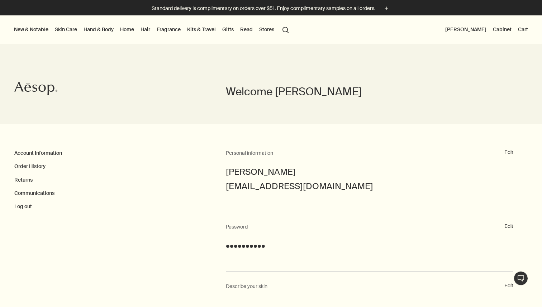
click at [479, 30] on button "[PERSON_NAME]" at bounding box center [466, 29] width 44 height 9
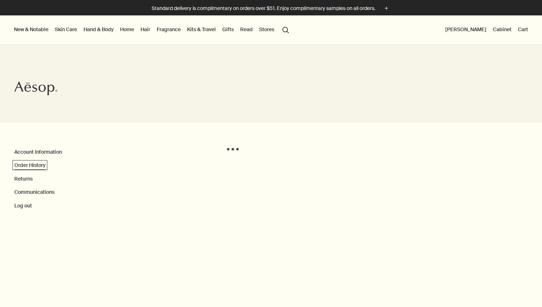
click at [38, 164] on link "Order History" at bounding box center [29, 165] width 31 height 6
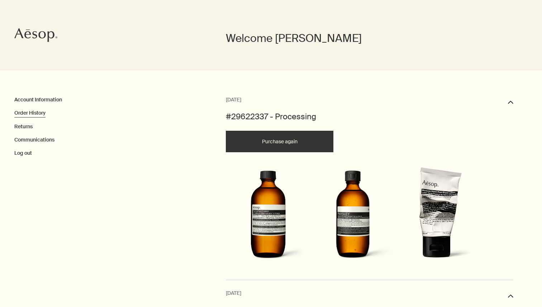
scroll to position [63, 0]
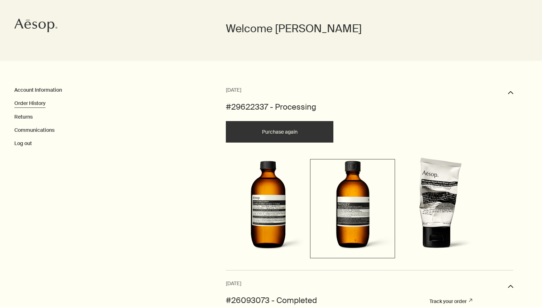
click at [321, 179] on img at bounding box center [353, 208] width 82 height 94
click at [234, 88] on span "[DATE]" at bounding box center [233, 90] width 15 height 9
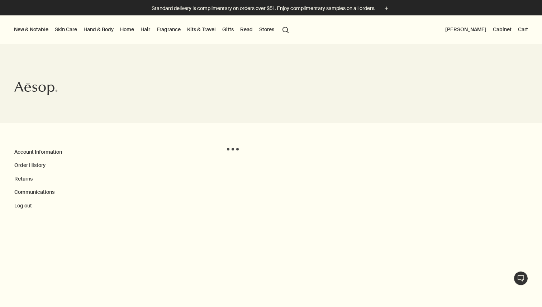
scroll to position [63, 0]
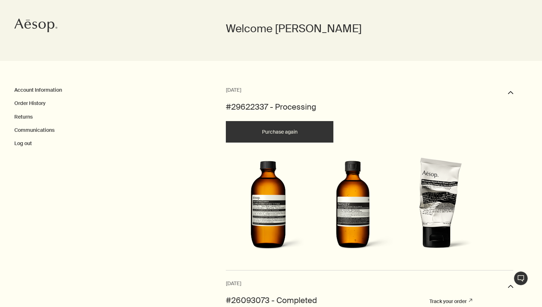
click at [508, 93] on div "August 08, 2025 downArrow" at bounding box center [370, 94] width 288 height 16
click at [511, 94] on button "downArrow" at bounding box center [510, 94] width 5 height 16
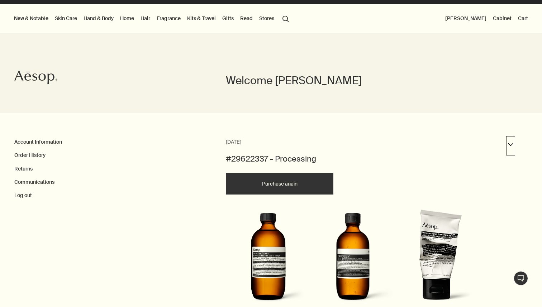
scroll to position [12, 0]
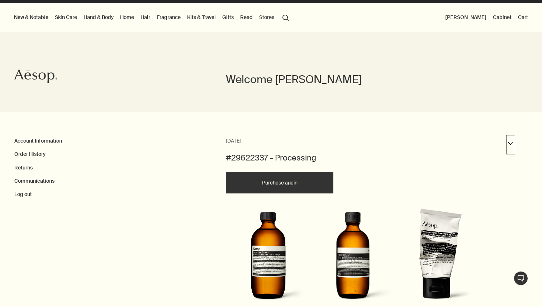
click at [510, 145] on button "downArrow" at bounding box center [510, 145] width 5 height 16
